Goal: Task Accomplishment & Management: Manage account settings

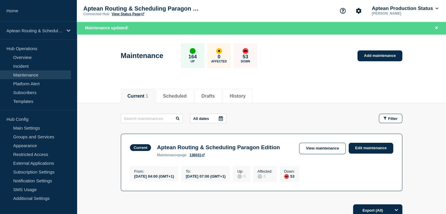
click at [146, 91] on li "Current 1" at bounding box center [138, 96] width 34 height 14
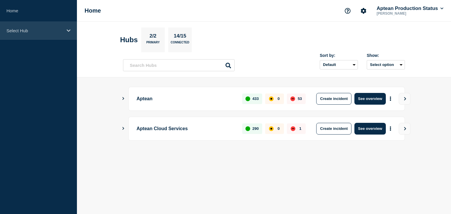
click at [50, 27] on div "Select Hub" at bounding box center [38, 31] width 77 height 18
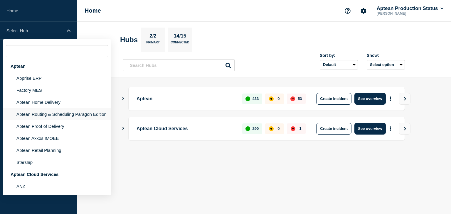
click at [43, 114] on li "Aptean Routing & Scheduling Paragon Edition" at bounding box center [57, 114] width 108 height 12
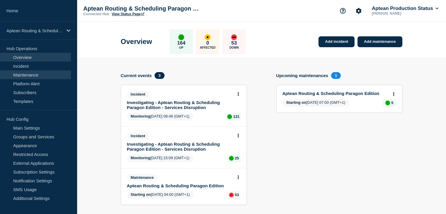
click at [38, 75] on link "Maintenance" at bounding box center [35, 74] width 71 height 9
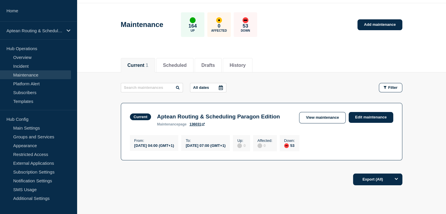
scroll to position [23, 0]
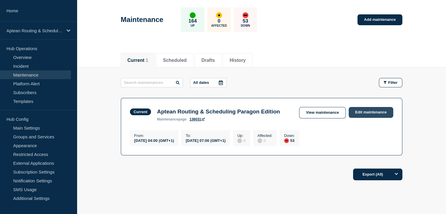
click at [379, 113] on link "Edit maintenance" at bounding box center [371, 112] width 45 height 11
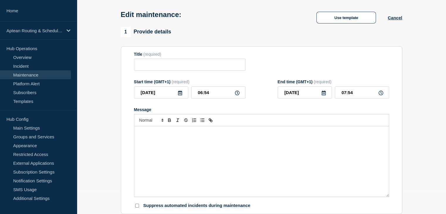
type input "Aptean Routing & Scheduling Paragon Edition"
type input "04:00"
type input "07:00"
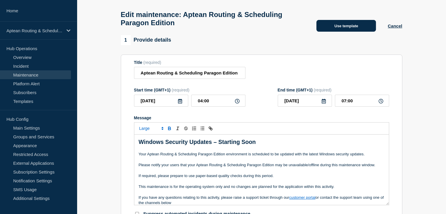
click at [347, 28] on button "Use template" at bounding box center [347, 26] width 60 height 12
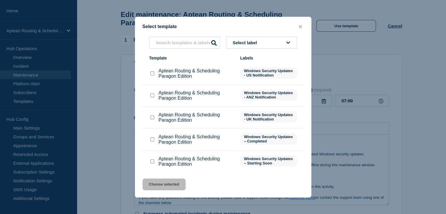
click at [152, 141] on input "Aptean Routing & Scheduling Paragon Edition checkbox" at bounding box center [152, 140] width 4 height 4
checkbox input "true"
click at [158, 184] on button "Choose selected" at bounding box center [164, 185] width 43 height 12
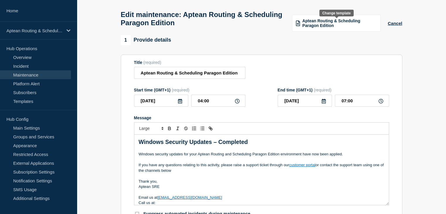
drag, startPoint x: 330, startPoint y: 25, endPoint x: 320, endPoint y: 24, distance: 9.7
click at [320, 24] on span "Aptean Routing & Scheduling Paragon Edition" at bounding box center [339, 22] width 75 height 9
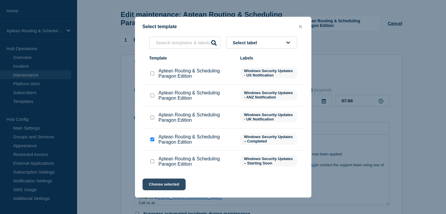
click at [167, 185] on button "Choose selected" at bounding box center [164, 185] width 43 height 12
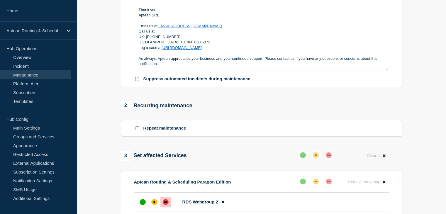
scroll to position [189, 0]
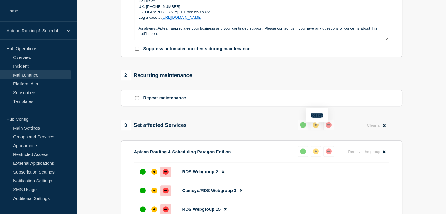
click at [318, 116] on button "Reset" at bounding box center [317, 115] width 12 height 5
click at [305, 128] on div "up" at bounding box center [305, 125] width 6 height 6
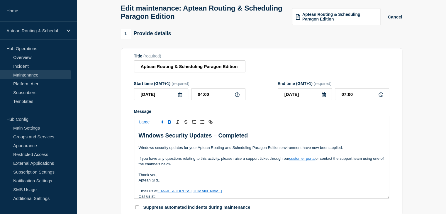
scroll to position [29, 0]
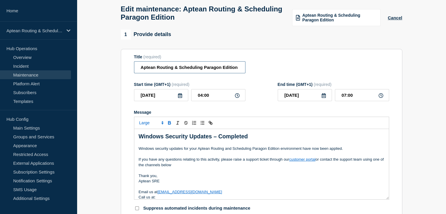
click at [217, 70] on input "Aptean Routing & Scheduling Paragon Edition" at bounding box center [189, 67] width 111 height 12
click at [158, 71] on input "Aptean Routing & Scheduling Paragon Edition" at bounding box center [189, 67] width 111 height 12
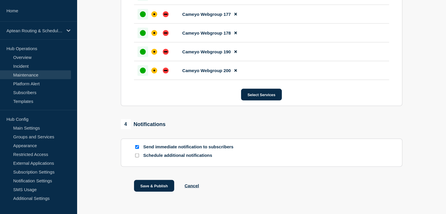
scroll to position [1299, 0]
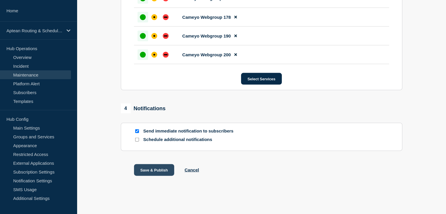
click at [143, 169] on button "Save & Publish" at bounding box center [154, 170] width 40 height 12
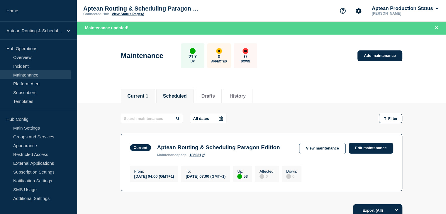
click at [183, 95] on button "Scheduled" at bounding box center [175, 96] width 24 height 5
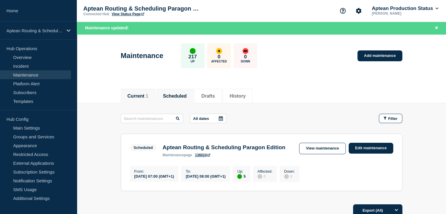
click at [148, 97] on span "1" at bounding box center [147, 96] width 3 height 5
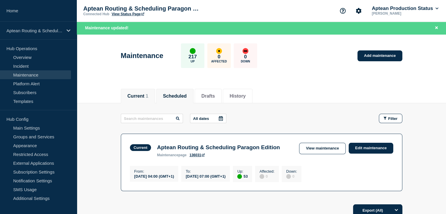
click at [175, 97] on button "Scheduled" at bounding box center [175, 96] width 24 height 5
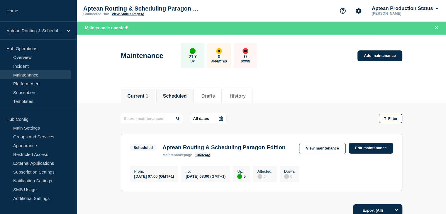
click at [148, 94] on button "Current 1" at bounding box center [138, 96] width 21 height 5
